Goal: Task Accomplishment & Management: Use online tool/utility

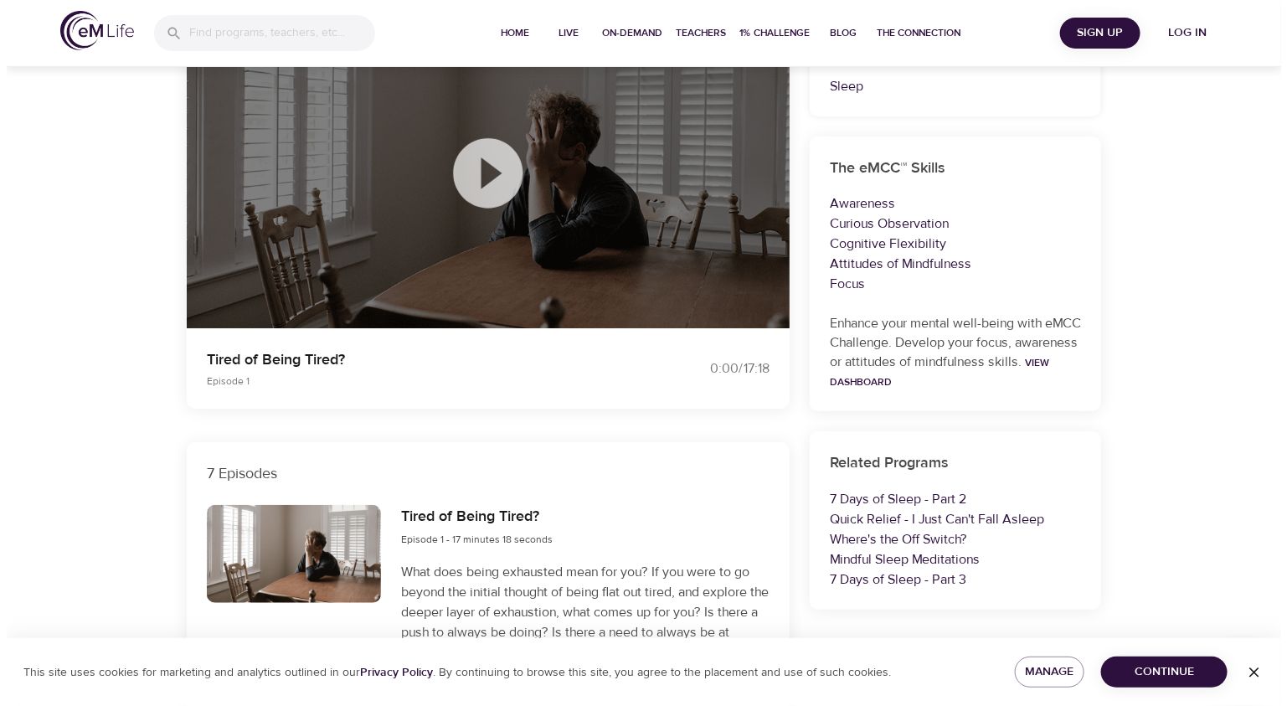
scroll to position [83, 0]
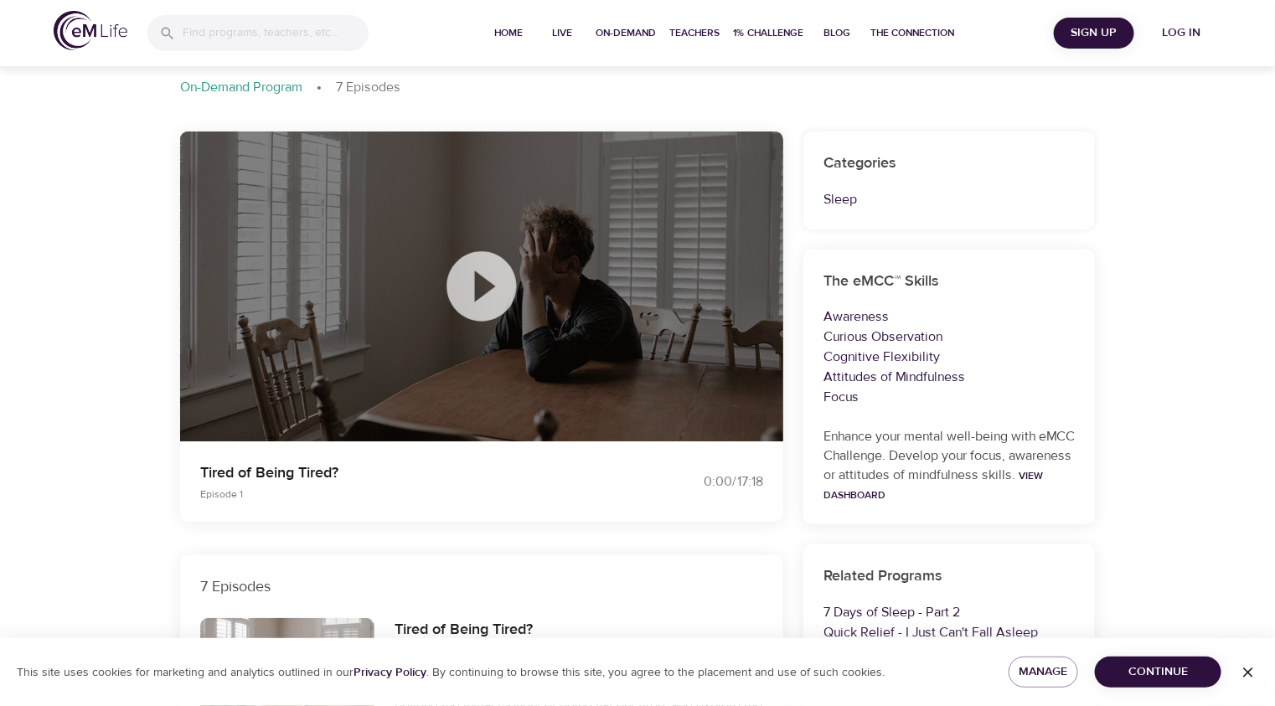
click at [467, 284] on icon at bounding box center [481, 286] width 70 height 70
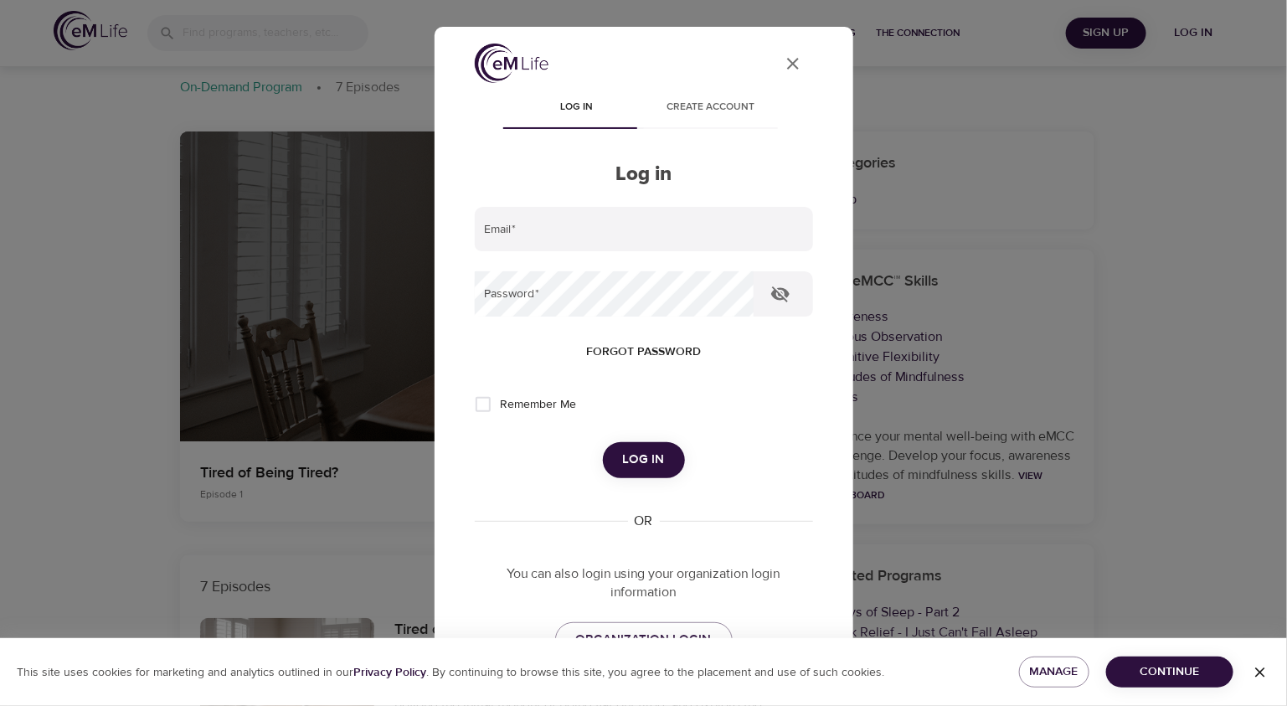
type input "[PERSON_NAME][EMAIL_ADDRESS][DOMAIN_NAME]"
click at [642, 457] on span "Log in" at bounding box center [644, 460] width 42 height 22
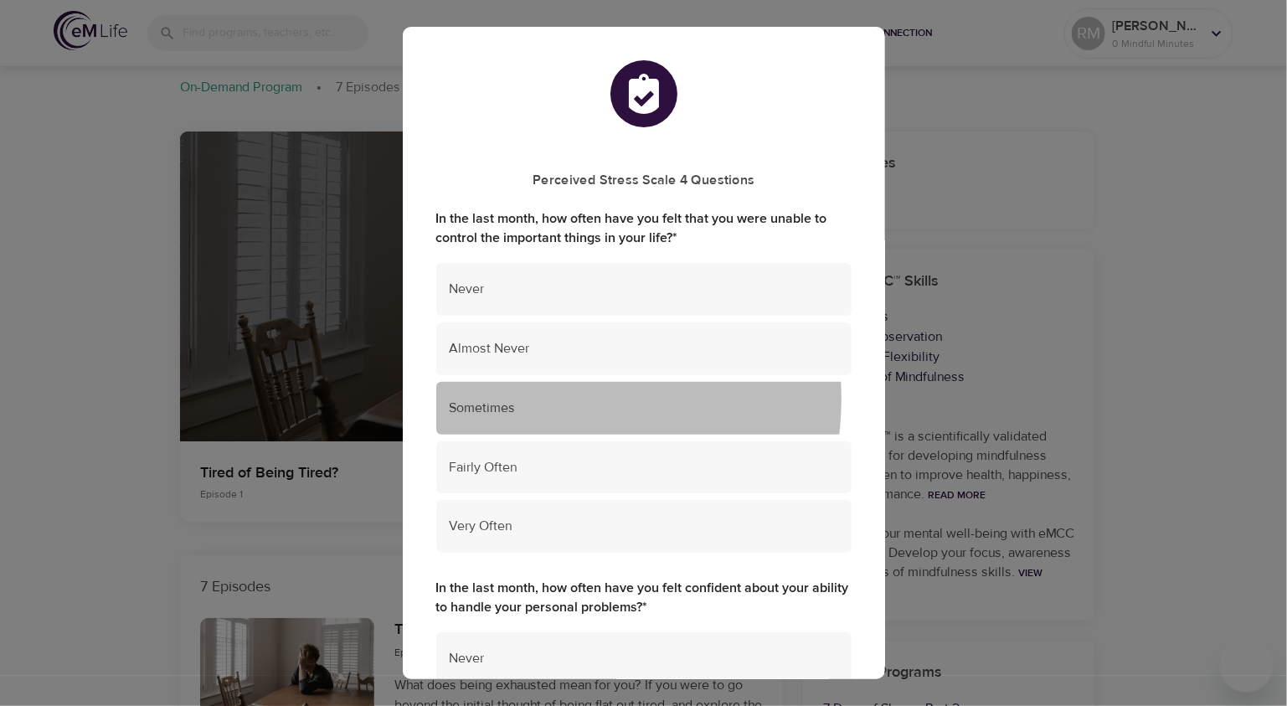
click at [548, 400] on span "Sometimes" at bounding box center [644, 408] width 389 height 19
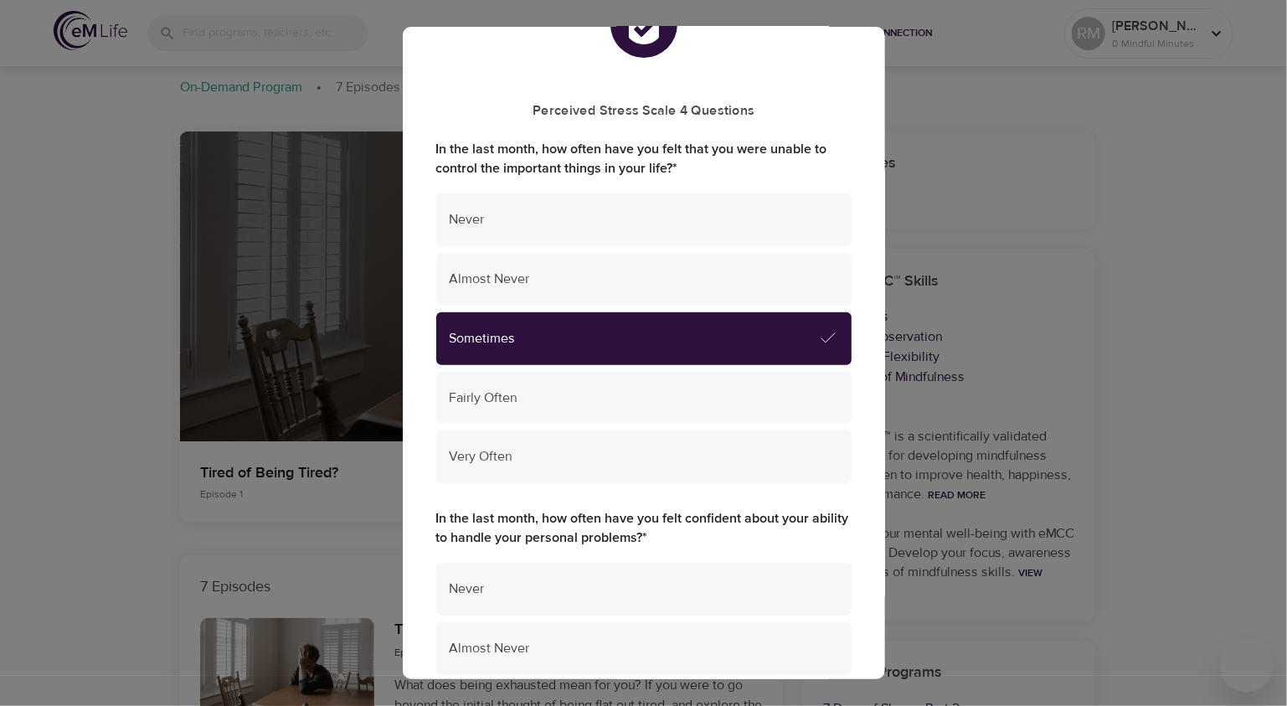
scroll to position [251, 0]
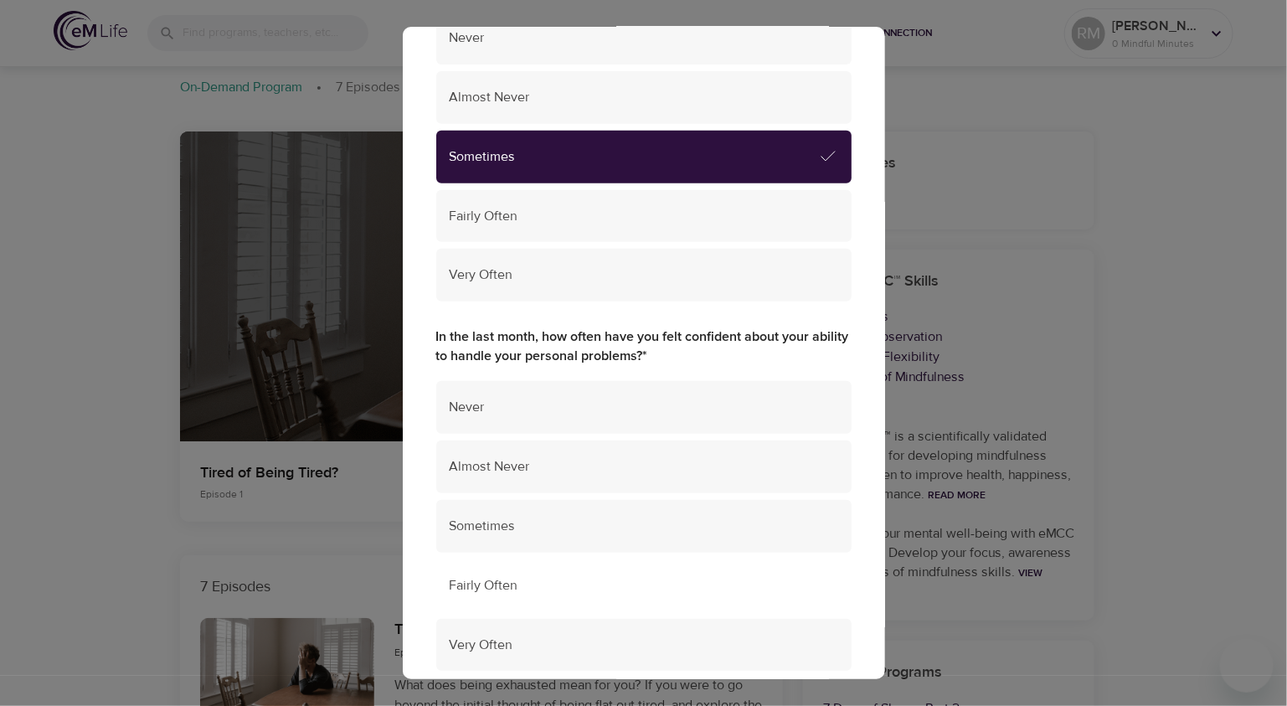
click at [536, 586] on span "Fairly Often" at bounding box center [644, 585] width 389 height 19
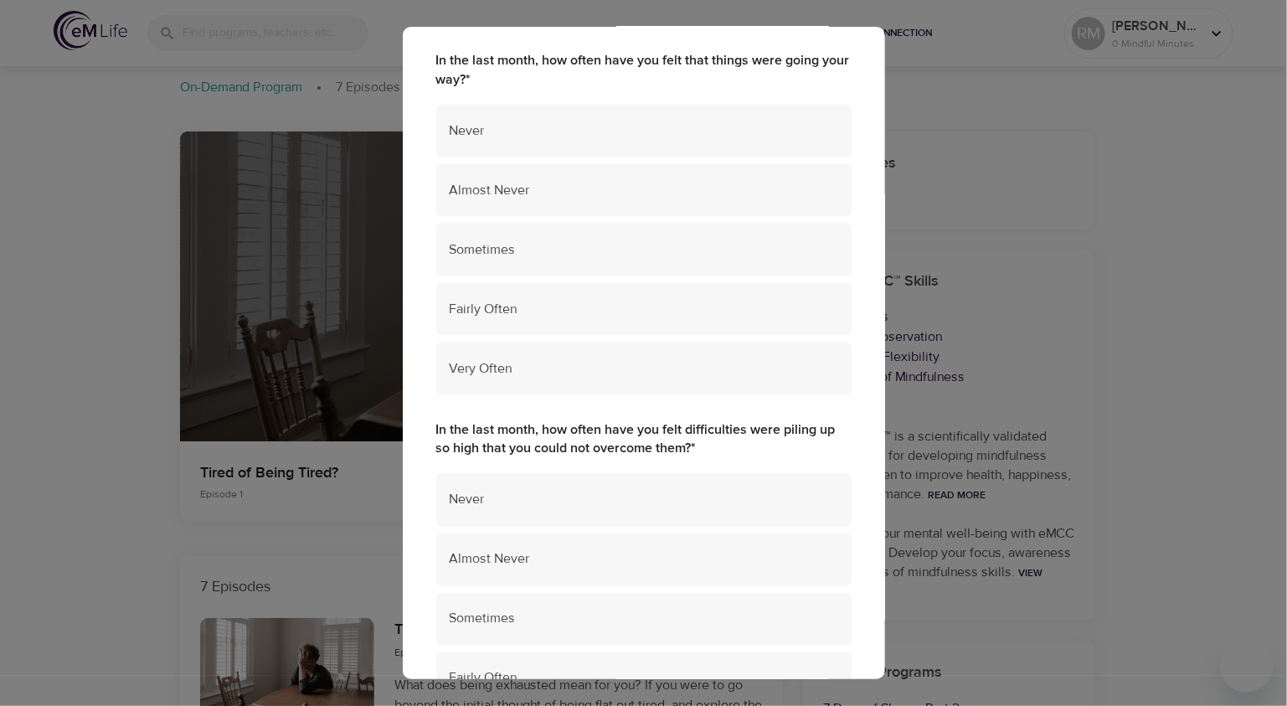
scroll to position [701, 0]
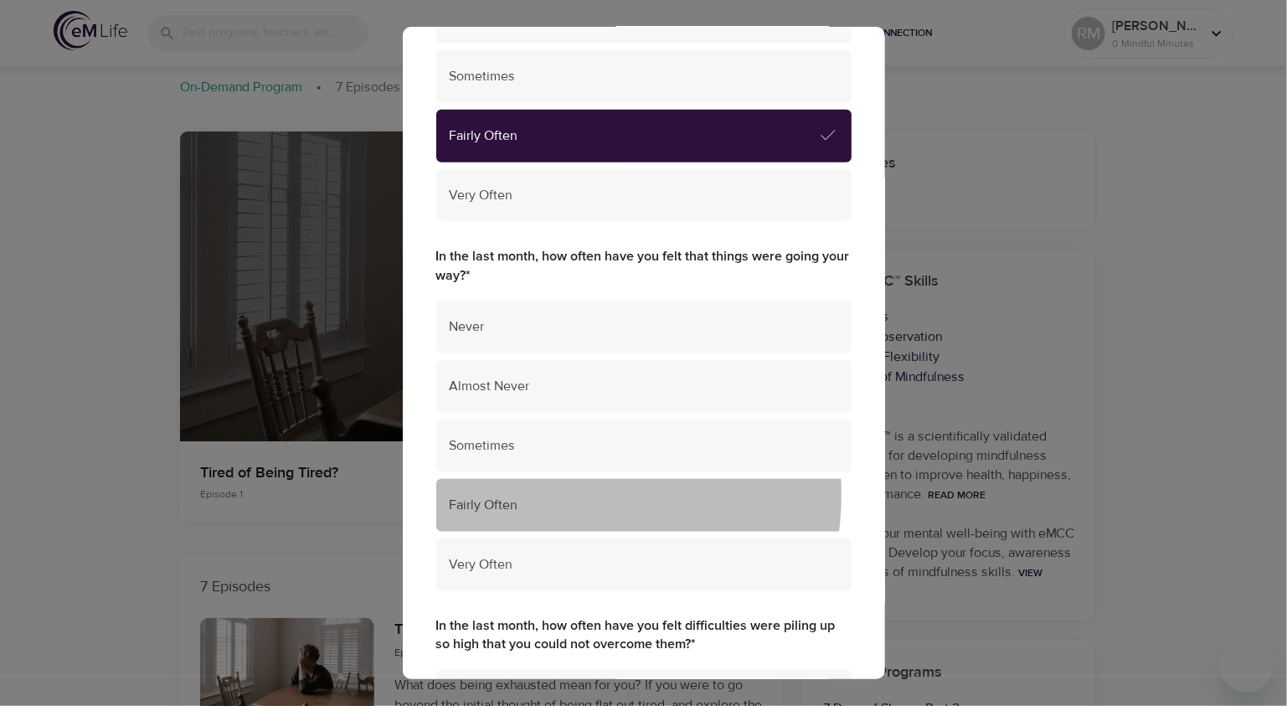
click at [554, 496] on span "Fairly Often" at bounding box center [644, 505] width 389 height 19
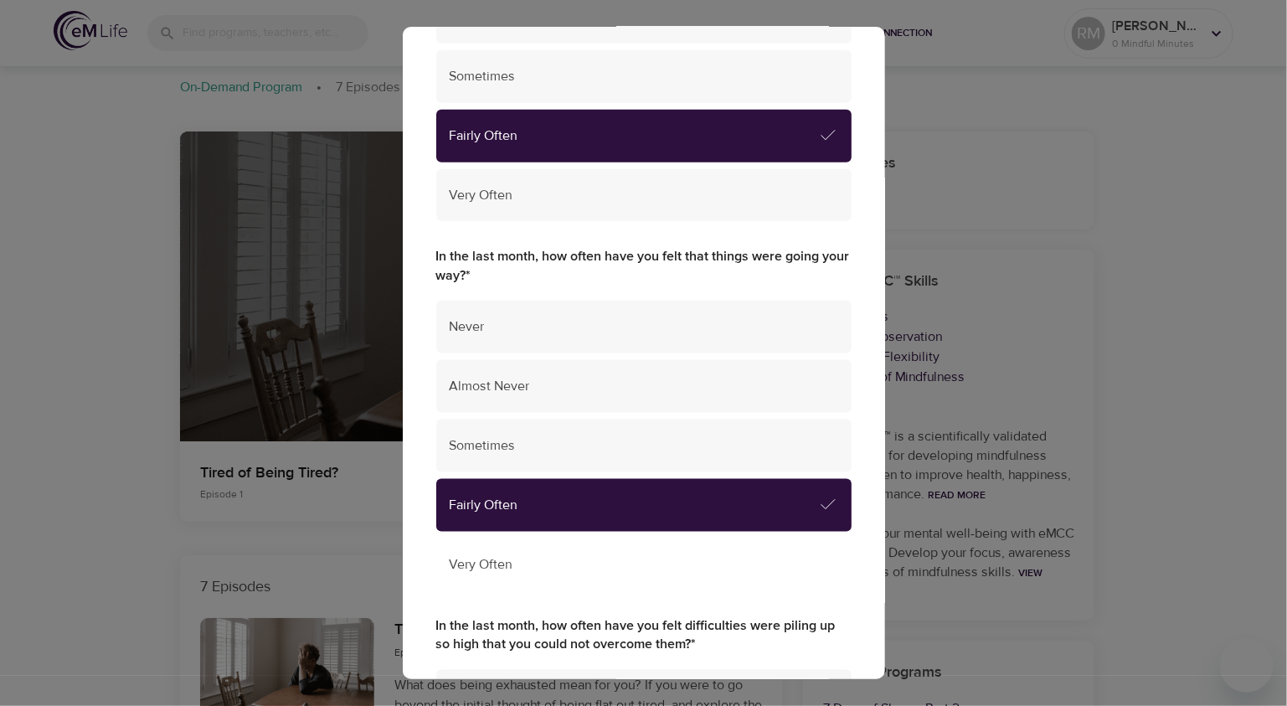
scroll to position [1036, 0]
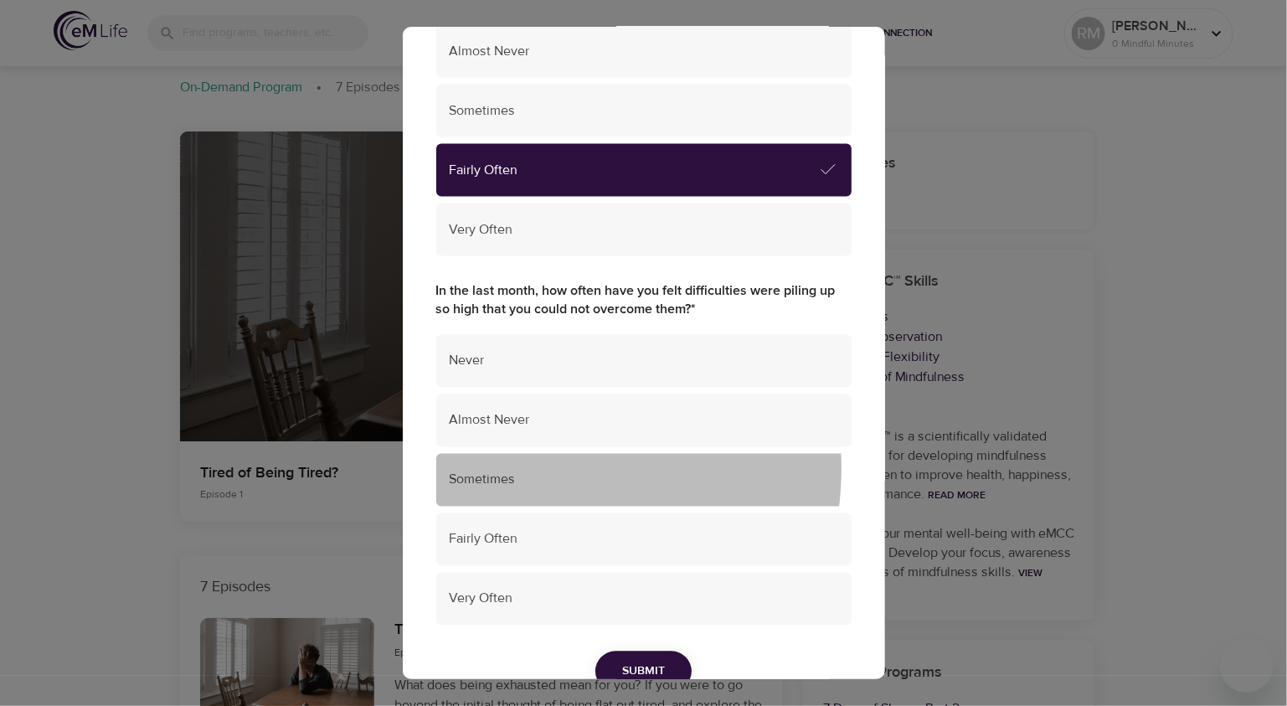
click at [517, 467] on div "Sometimes" at bounding box center [643, 480] width 415 height 53
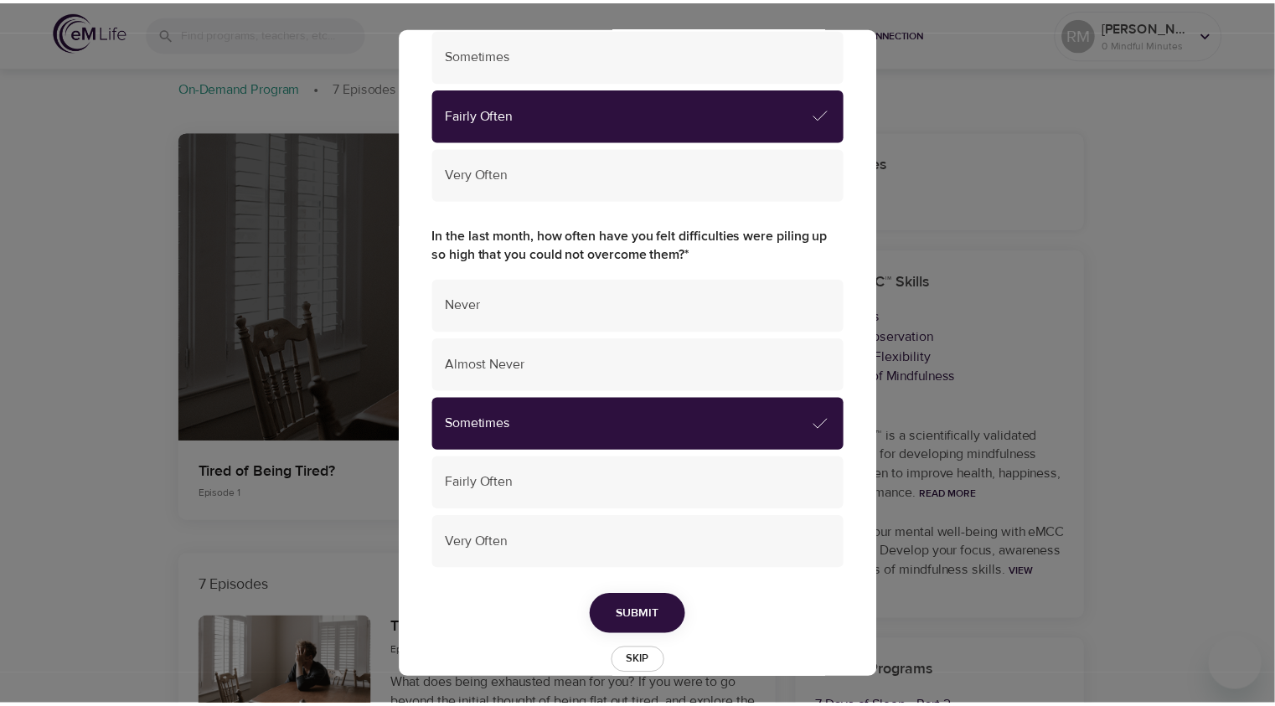
scroll to position [1120, 0]
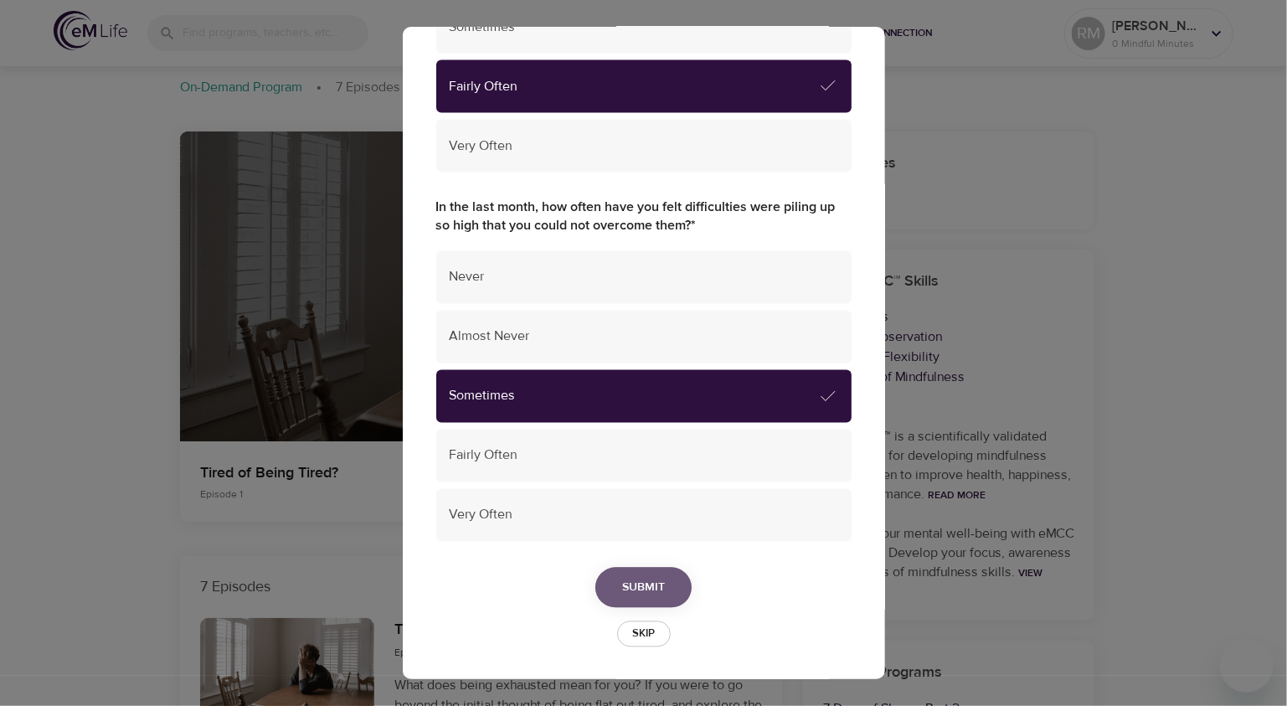
click at [645, 587] on span "Submit" at bounding box center [643, 588] width 43 height 21
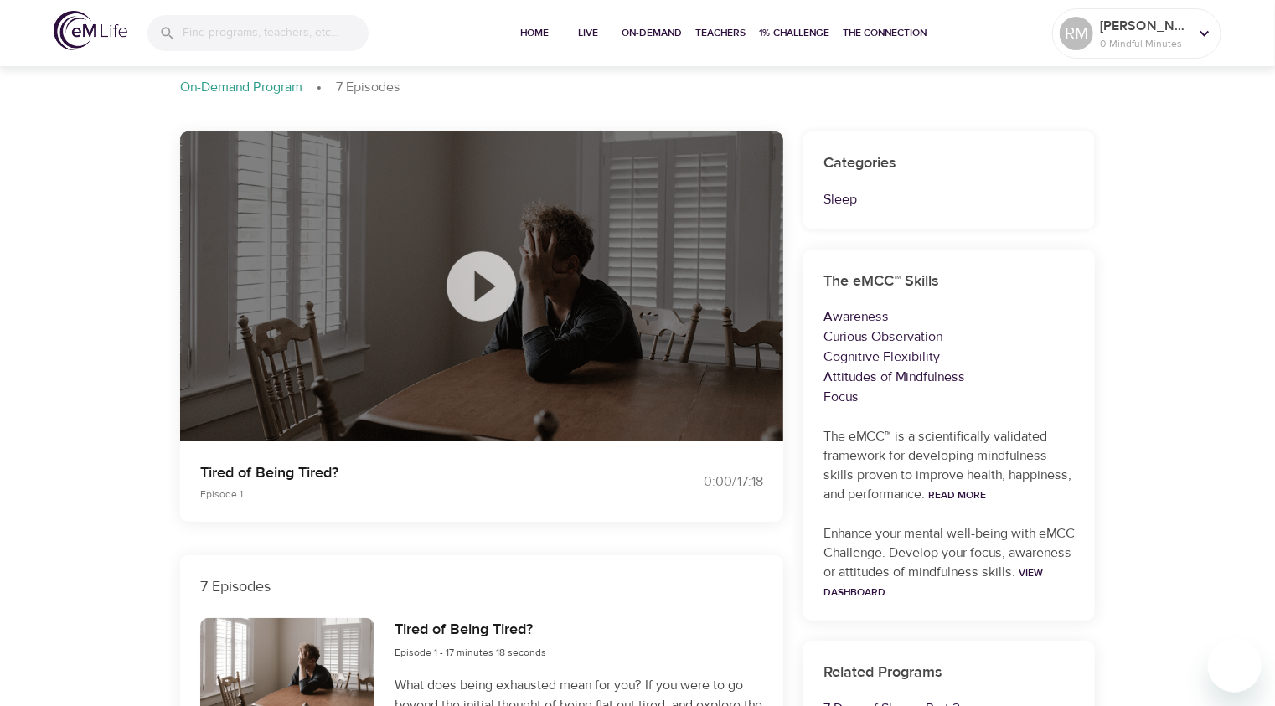
click at [479, 281] on icon at bounding box center [482, 287] width 84 height 84
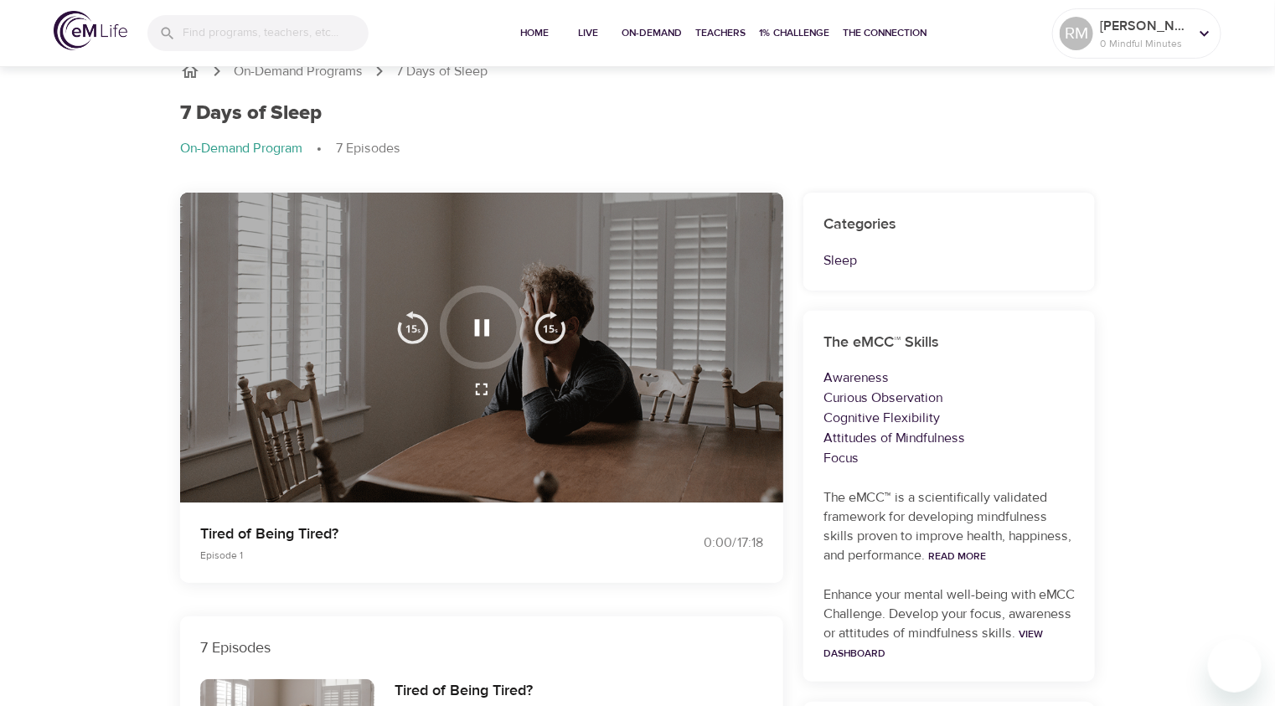
scroll to position [0, 0]
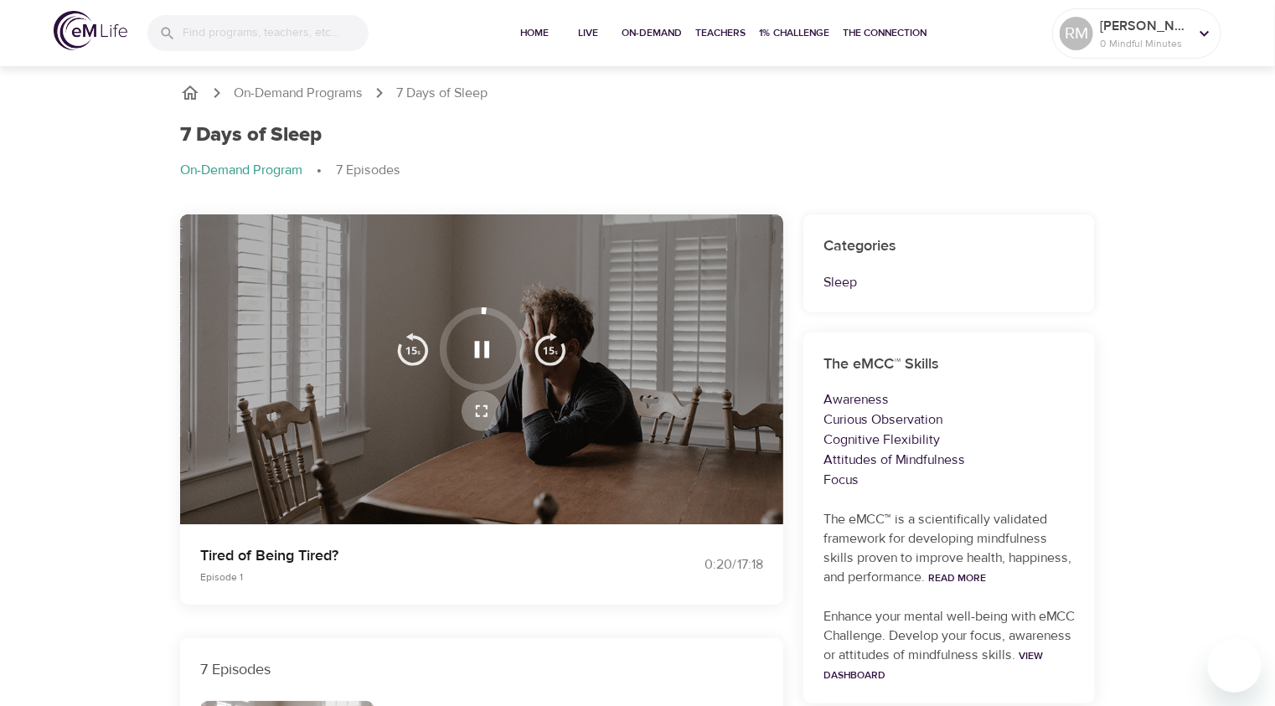
click at [483, 407] on icon "button" at bounding box center [482, 411] width 20 height 20
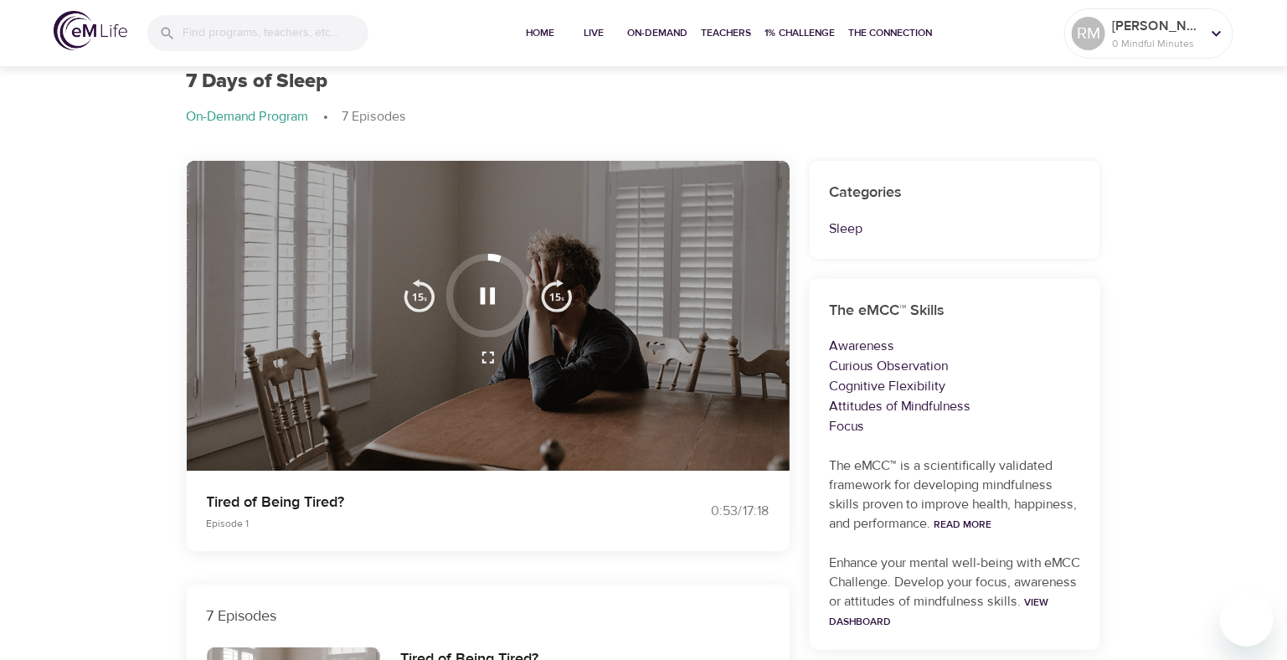
scroll to position [83, 0]
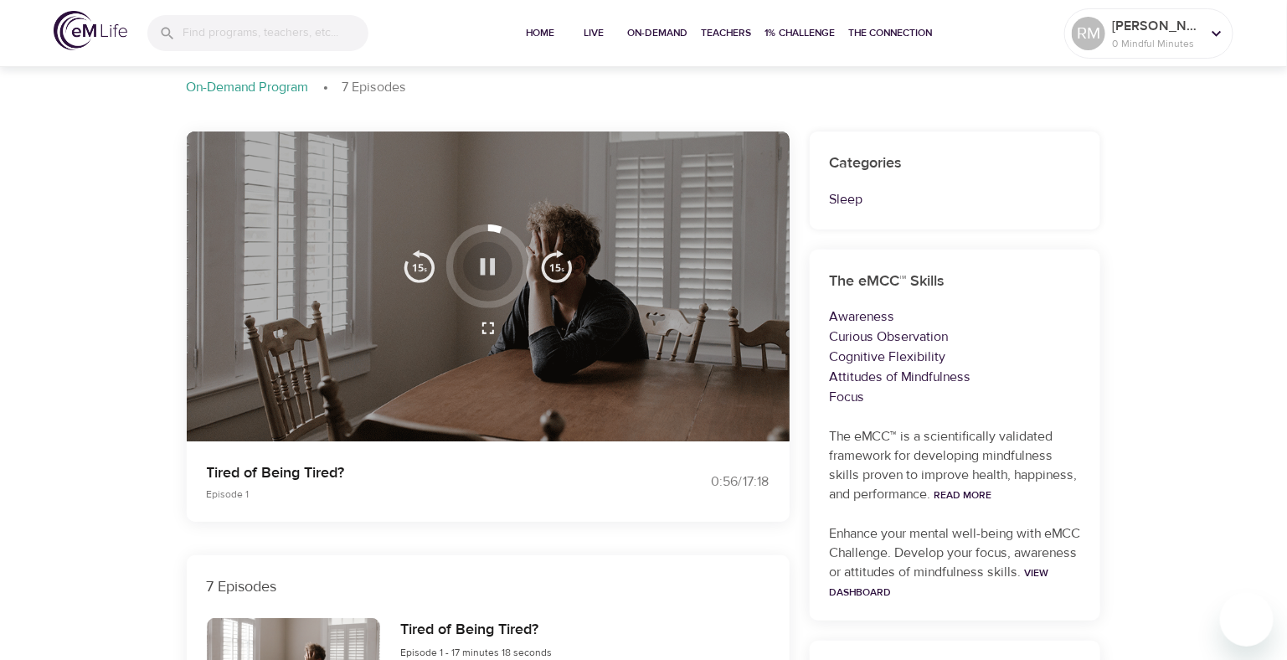
click at [482, 273] on icon "button" at bounding box center [488, 266] width 15 height 17
